Goal: Task Accomplishment & Management: Complete application form

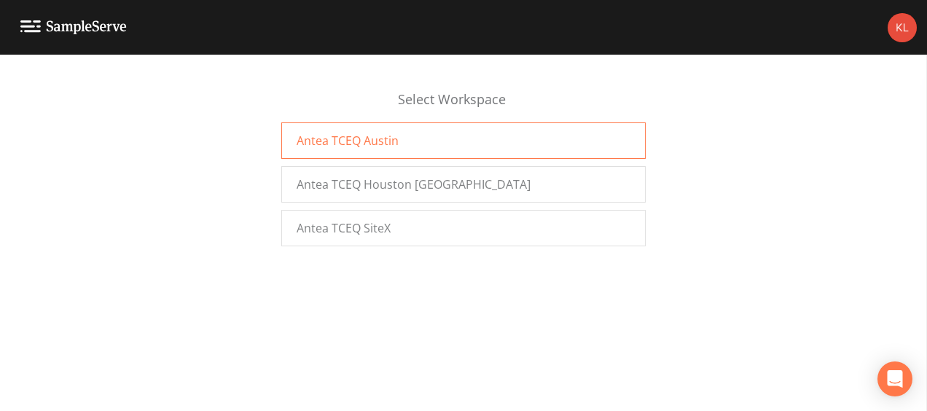
click at [315, 127] on div "Antea TCEQ Austin" at bounding box center [463, 140] width 364 height 36
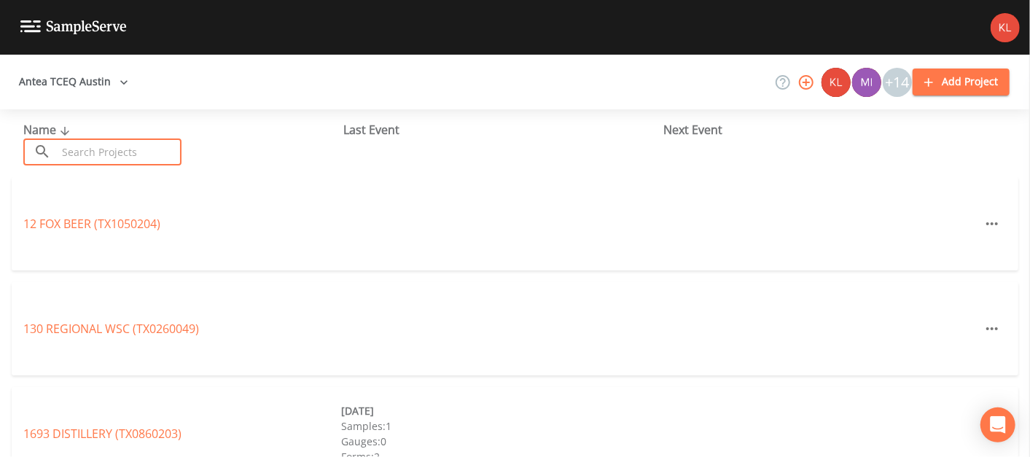
click at [152, 141] on input "text" at bounding box center [119, 151] width 125 height 27
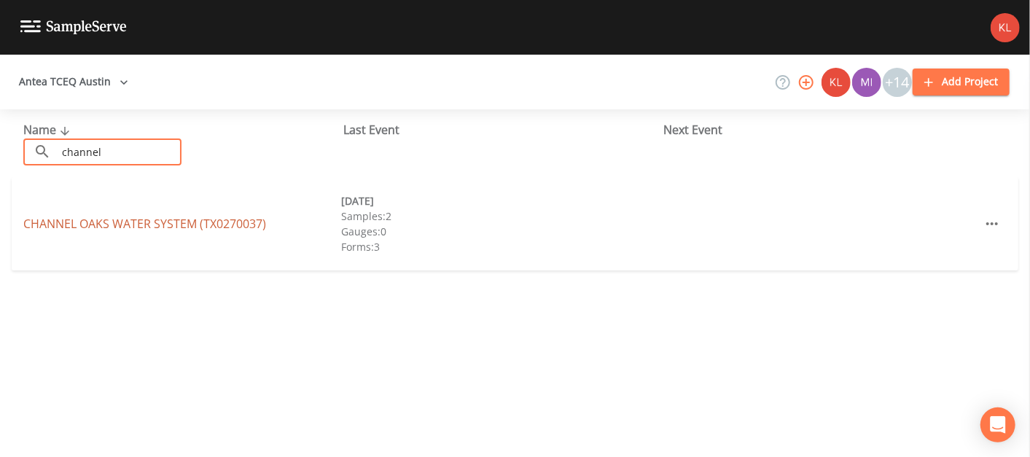
type input "channel"
click at [160, 218] on link "CHANNEL OAKS WATER SYSTEM (TX0270037)" at bounding box center [144, 224] width 243 height 16
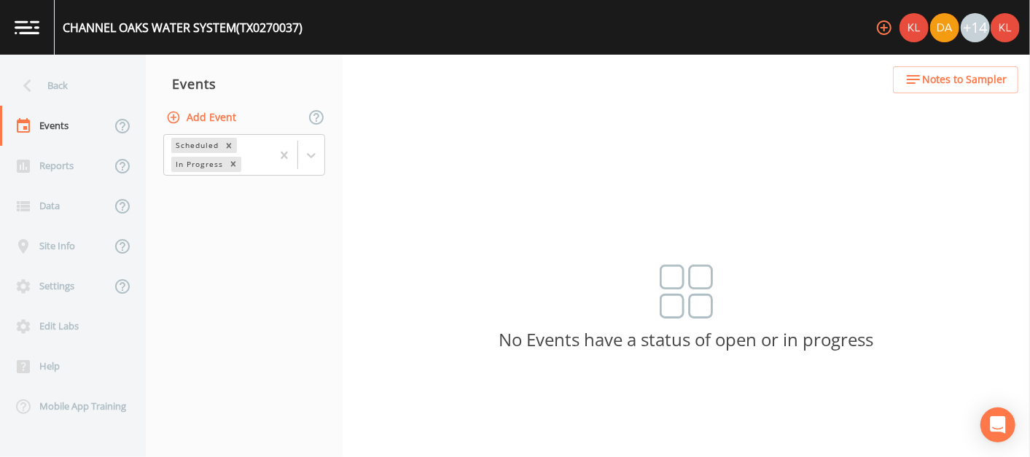
click at [233, 108] on button "Add Event" at bounding box center [202, 117] width 79 height 27
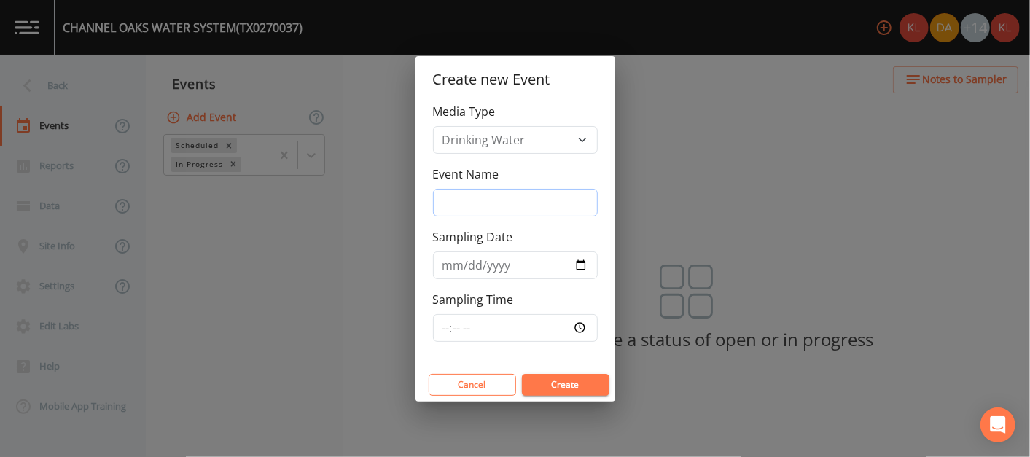
click at [542, 203] on input "Event Name" at bounding box center [515, 203] width 165 height 28
type input "[DATE]"
click at [576, 375] on button "Create" at bounding box center [565, 385] width 87 height 22
click at [580, 260] on input "[DATE]" at bounding box center [515, 265] width 165 height 28
type input "[DATE]"
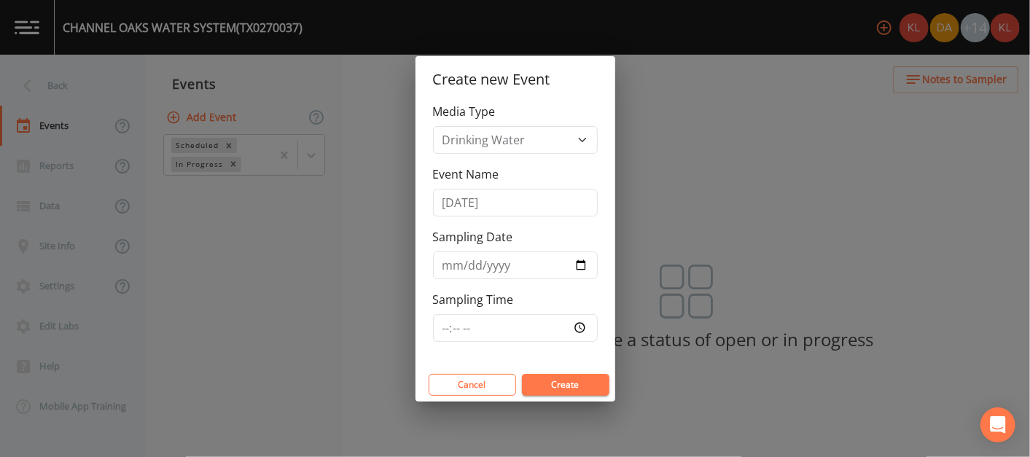
click at [585, 387] on button "Create" at bounding box center [565, 385] width 87 height 22
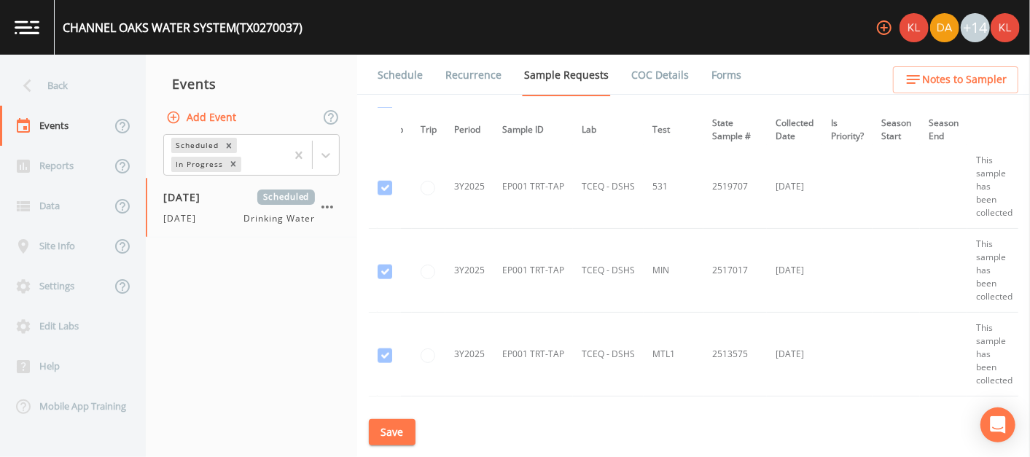
scroll to position [1182, 24]
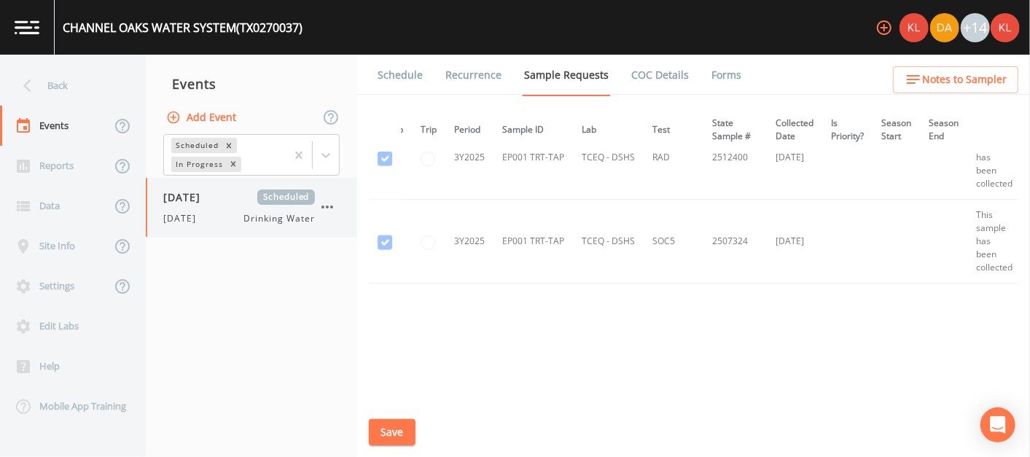
click at [324, 210] on icon "button" at bounding box center [326, 206] width 17 height 17
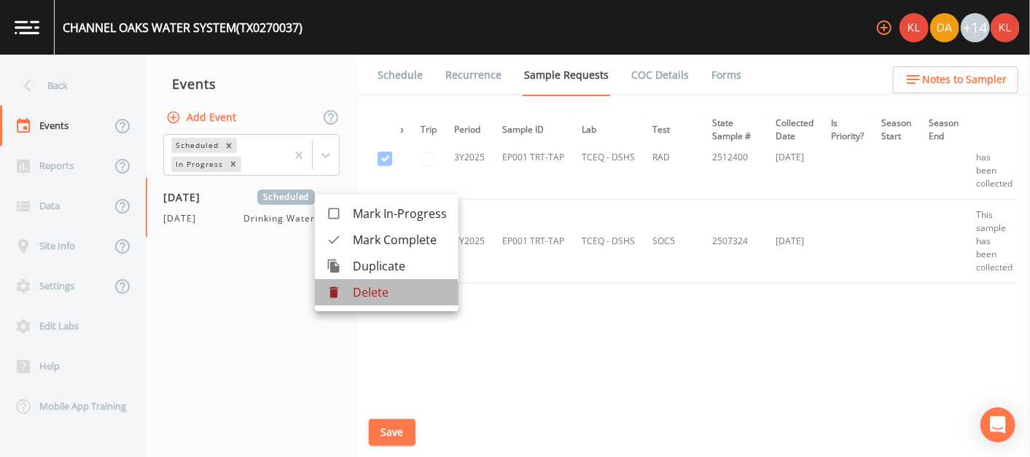
click at [353, 301] on li "Delete" at bounding box center [387, 292] width 144 height 26
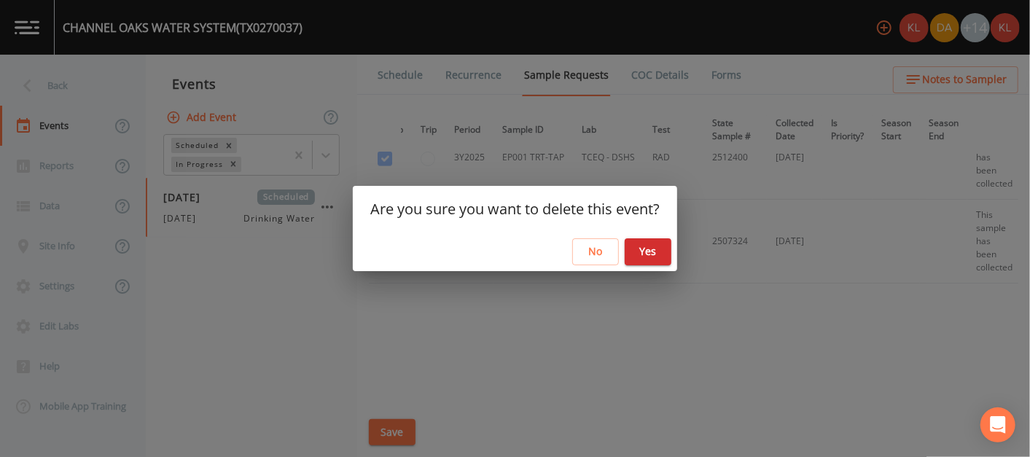
click at [637, 257] on button "Yes" at bounding box center [648, 251] width 47 height 27
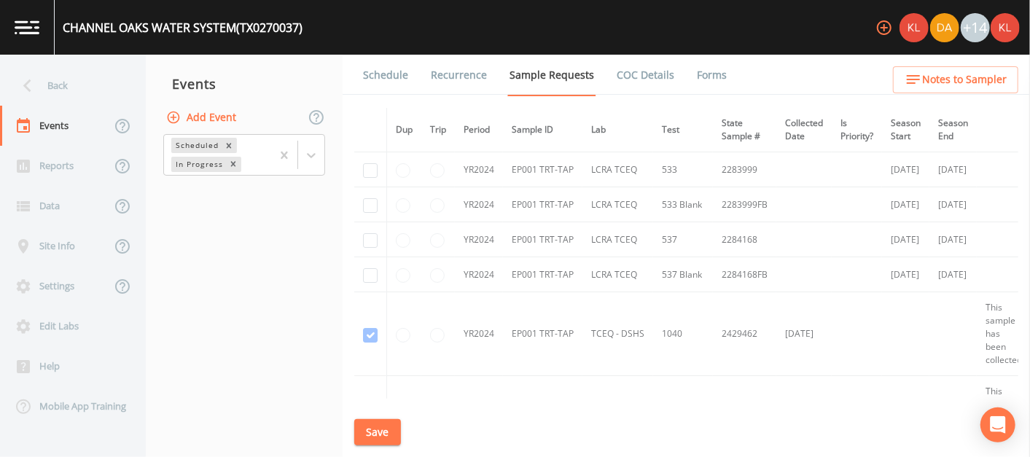
click at [7, 18] on link at bounding box center [27, 27] width 55 height 55
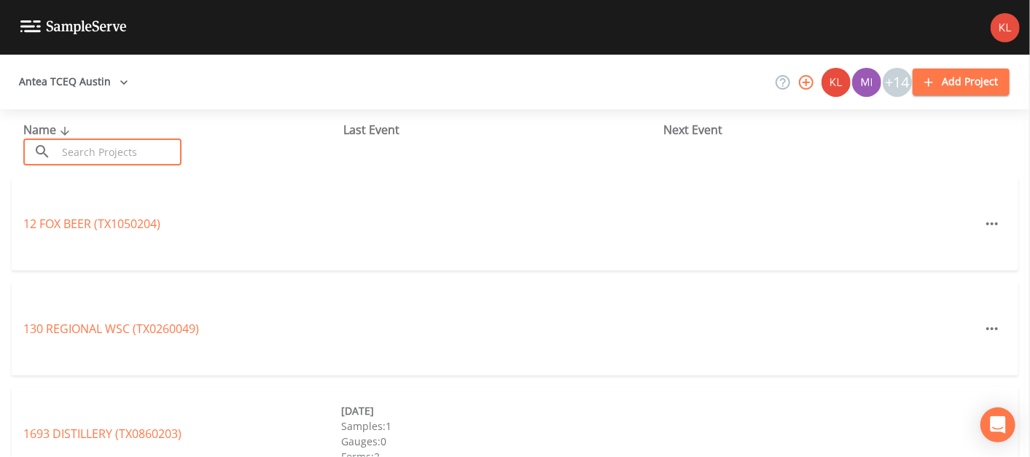
click at [69, 142] on input "text" at bounding box center [119, 151] width 125 height 27
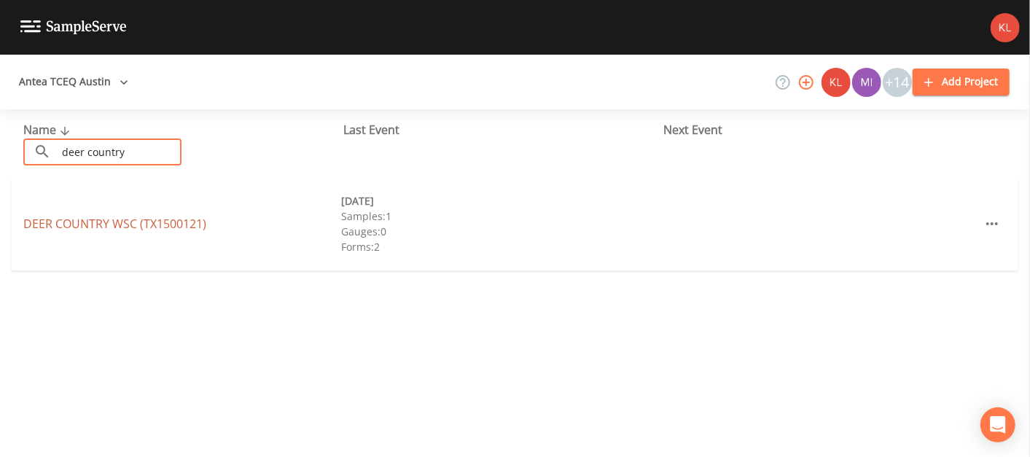
type input "deer country"
click at [83, 217] on link "DEER COUNTRY WSC (TX1500121)" at bounding box center [114, 224] width 183 height 16
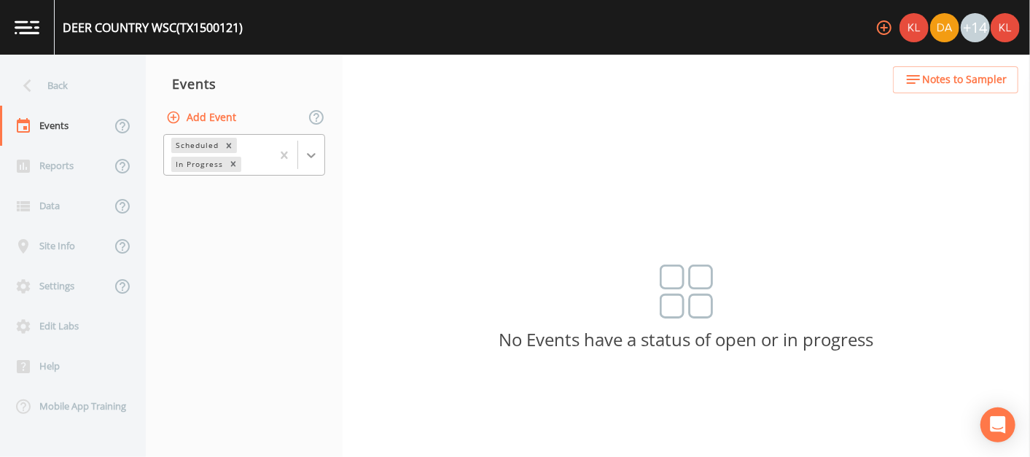
click at [306, 157] on icon at bounding box center [311, 155] width 15 height 15
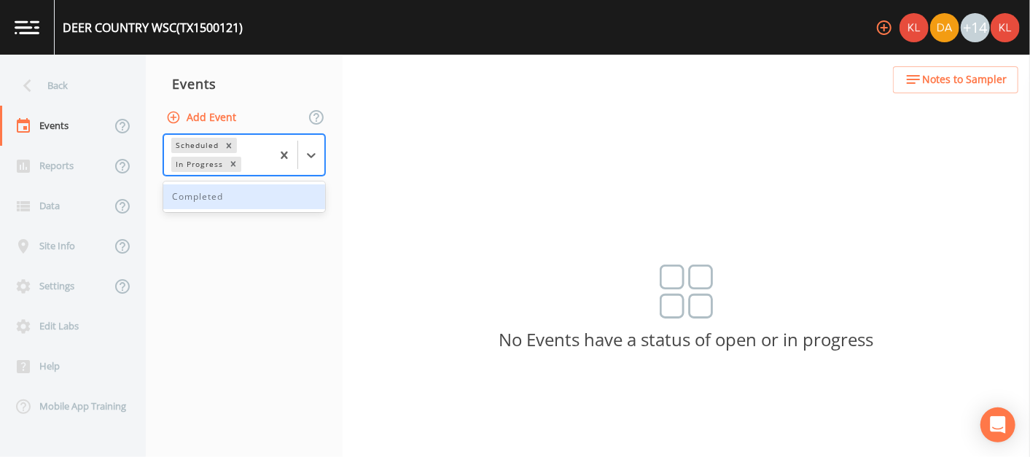
click at [292, 205] on div "Completed" at bounding box center [244, 196] width 162 height 25
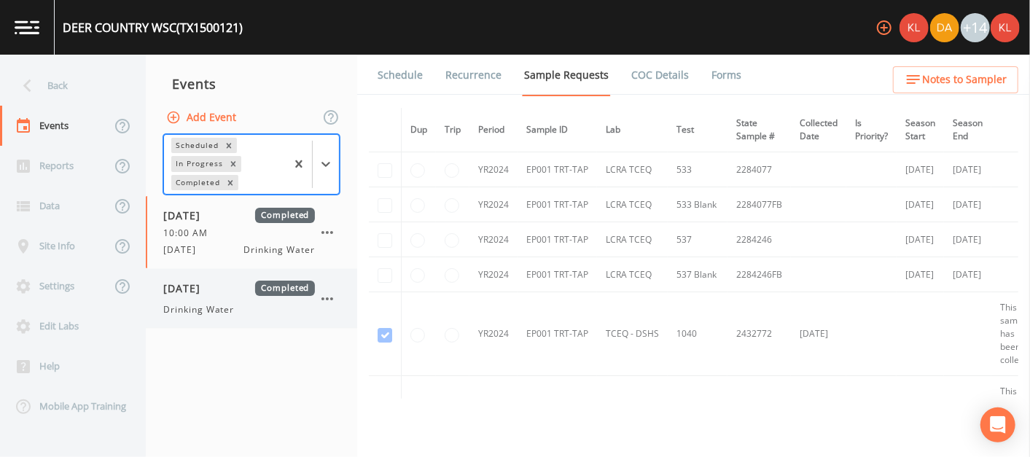
click at [271, 304] on div "Drinking Water" at bounding box center [239, 309] width 152 height 13
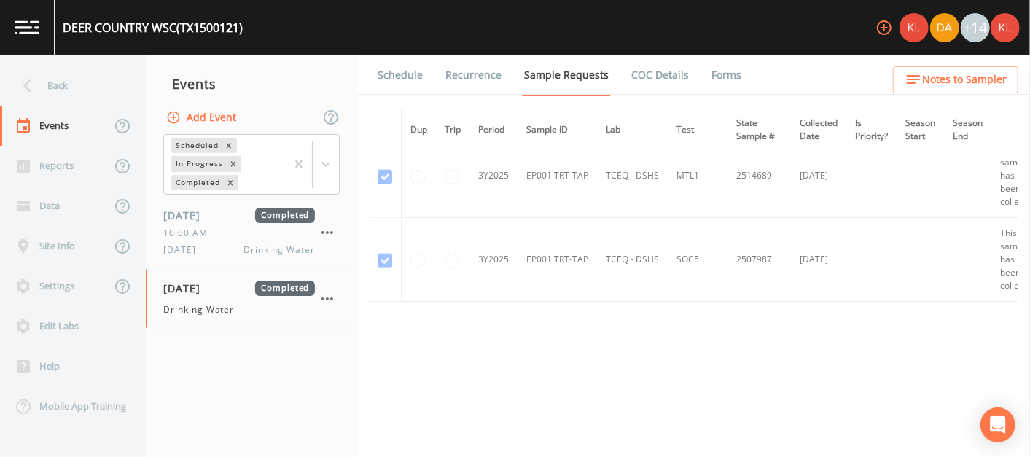
scroll to position [1134, 0]
